Goal: Transaction & Acquisition: Obtain resource

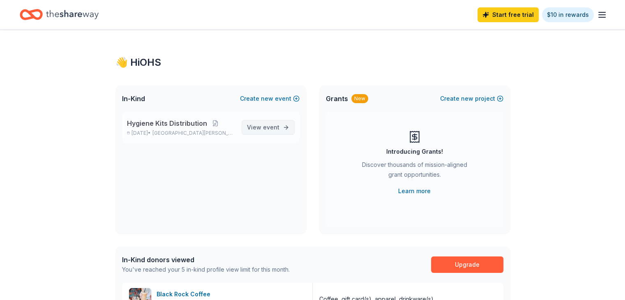
click at [265, 129] on span "event" at bounding box center [271, 127] width 16 height 7
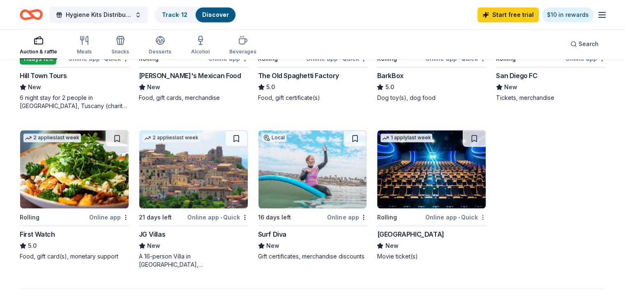
scroll to position [494, 0]
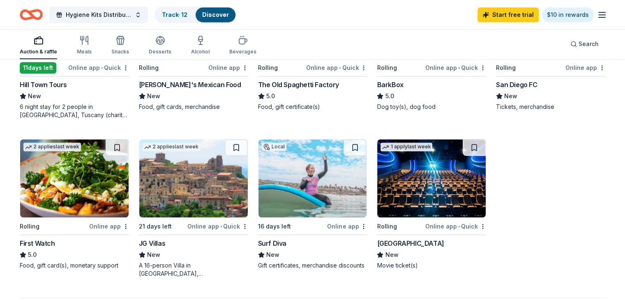
click at [422, 168] on img at bounding box center [431, 178] width 108 height 78
click at [468, 145] on button at bounding box center [474, 147] width 23 height 16
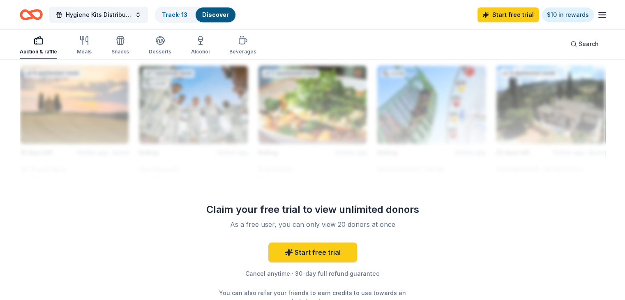
scroll to position [747, 0]
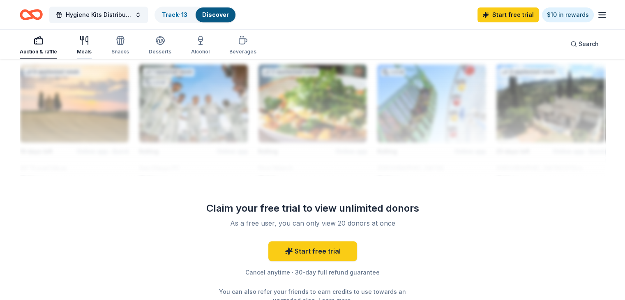
click at [89, 44] on icon "button" at bounding box center [84, 40] width 10 height 10
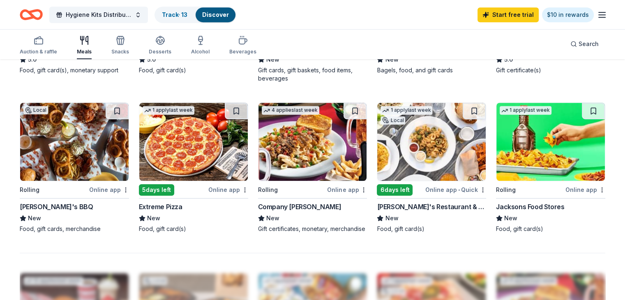
scroll to position [523, 0]
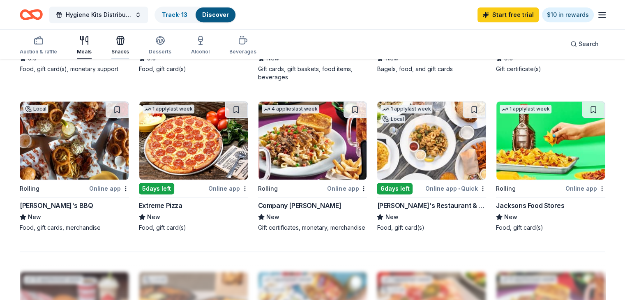
click at [125, 41] on icon "button" at bounding box center [120, 40] width 10 height 10
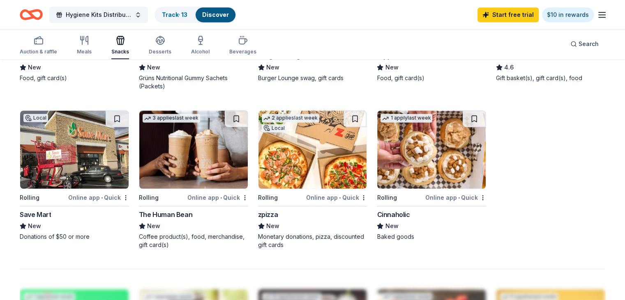
scroll to position [514, 0]
click at [169, 55] on button "Desserts" at bounding box center [160, 45] width 23 height 27
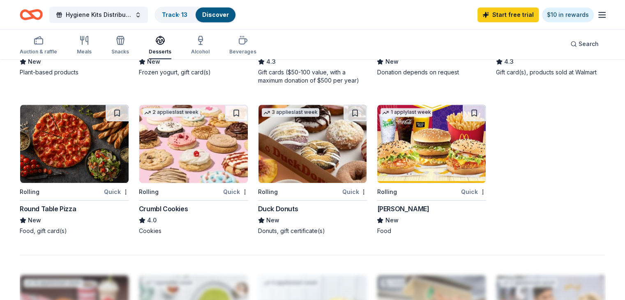
scroll to position [529, 0]
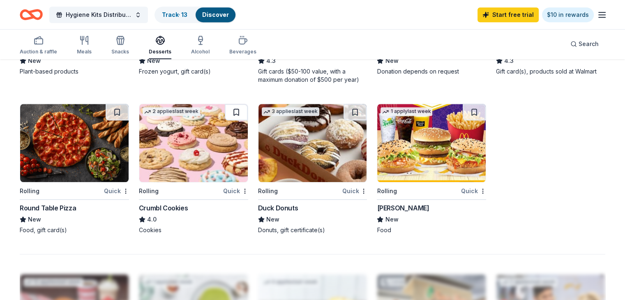
click at [240, 104] on button at bounding box center [236, 112] width 23 height 16
click at [466, 107] on button at bounding box center [474, 112] width 23 height 16
click at [384, 149] on img at bounding box center [431, 143] width 108 height 78
click at [189, 168] on img at bounding box center [193, 143] width 108 height 78
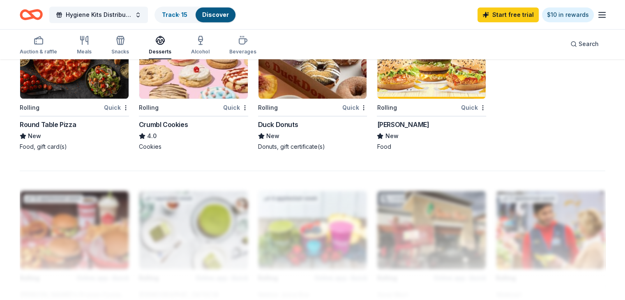
scroll to position [522, 0]
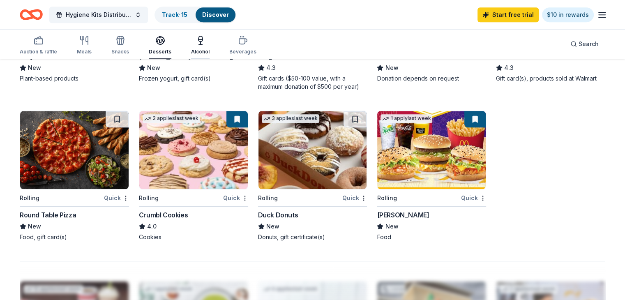
click at [203, 39] on icon "button" at bounding box center [200, 39] width 4 height 0
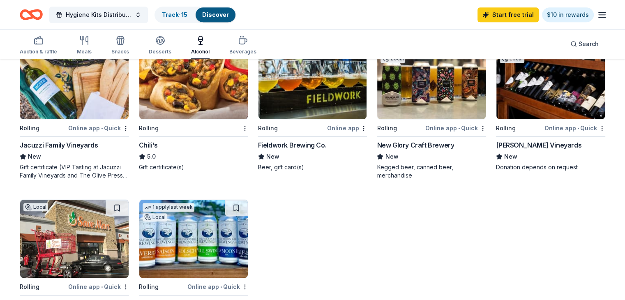
scroll to position [440, 0]
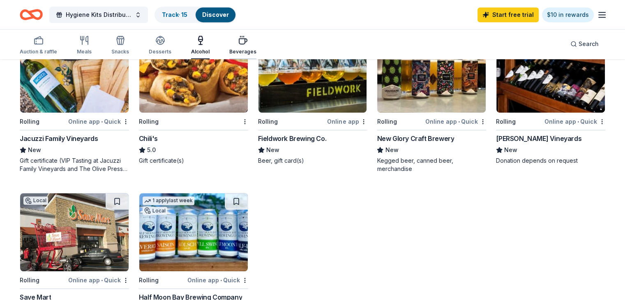
click at [256, 51] on div "Beverages" at bounding box center [242, 51] width 27 height 7
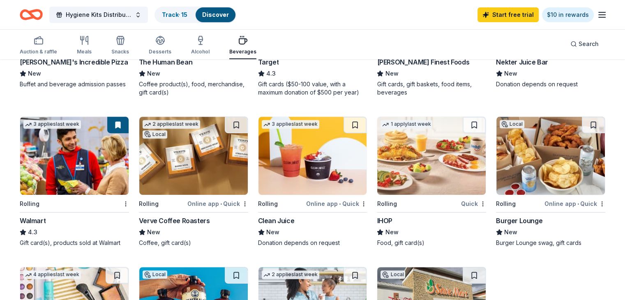
scroll to position [357, 0]
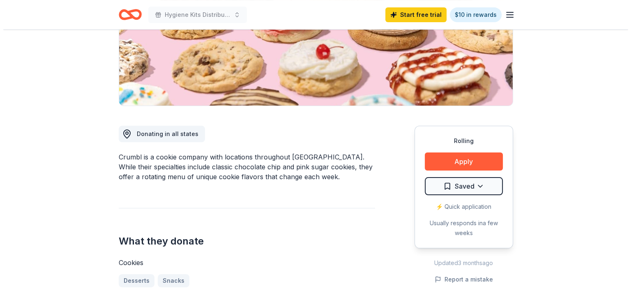
scroll to position [151, 0]
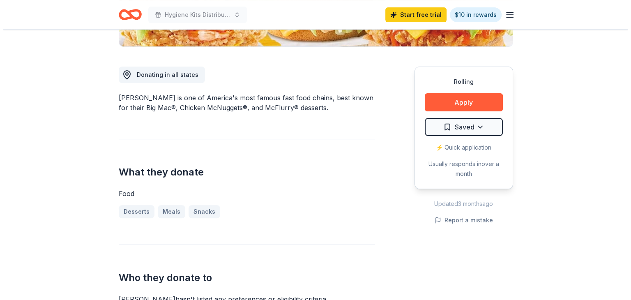
scroll to position [204, 0]
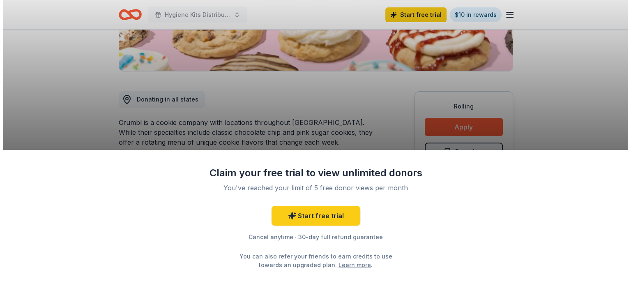
scroll to position [233, 0]
